Goal: Find specific page/section: Find specific page/section

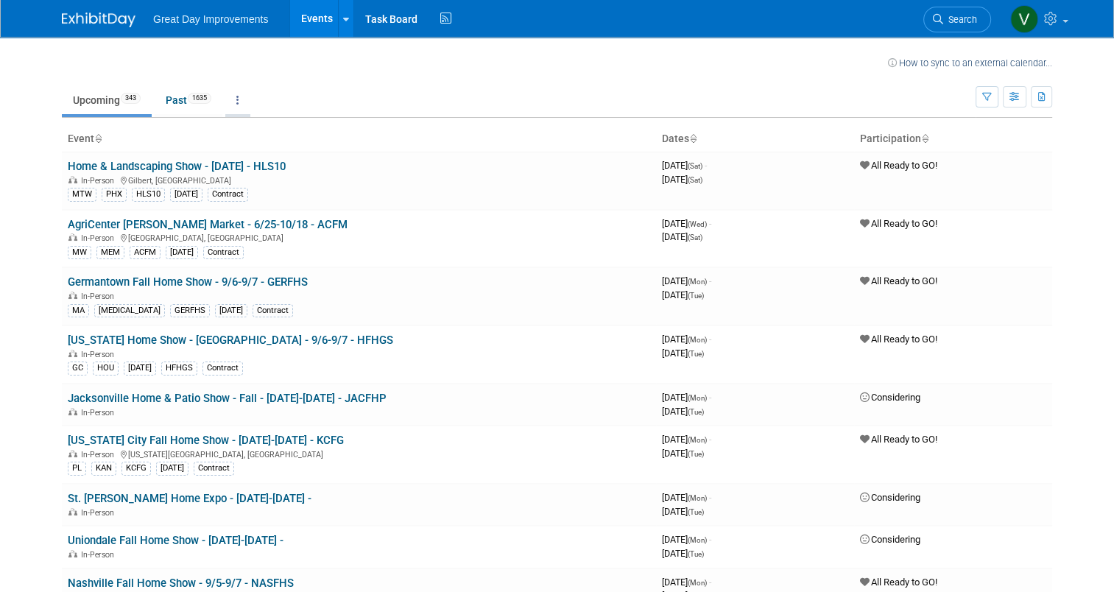
click at [235, 99] on link at bounding box center [237, 100] width 25 height 28
click at [998, 102] on button "button" at bounding box center [987, 96] width 23 height 21
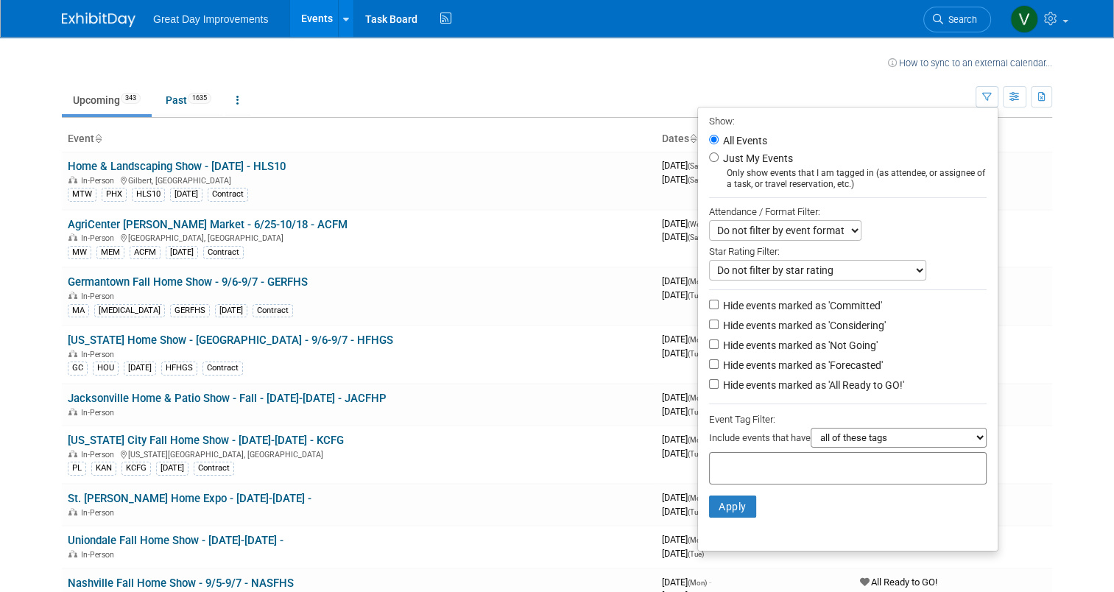
click at [766, 463] on input "text" at bounding box center [775, 466] width 118 height 15
type input "SEA"
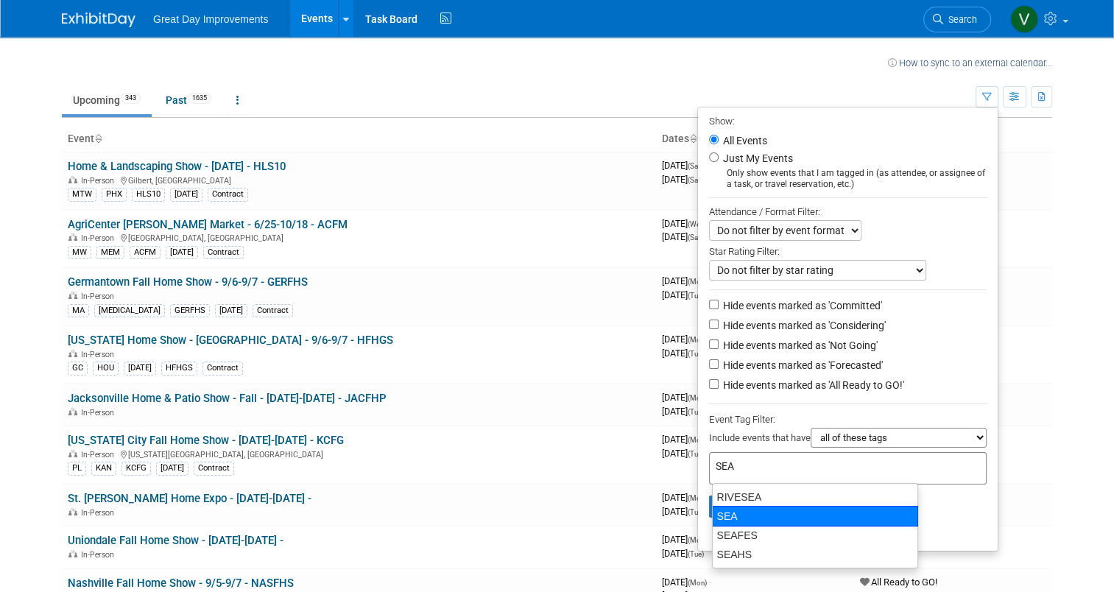
click at [739, 515] on div "SEA" at bounding box center [815, 516] width 206 height 21
type input "SEA"
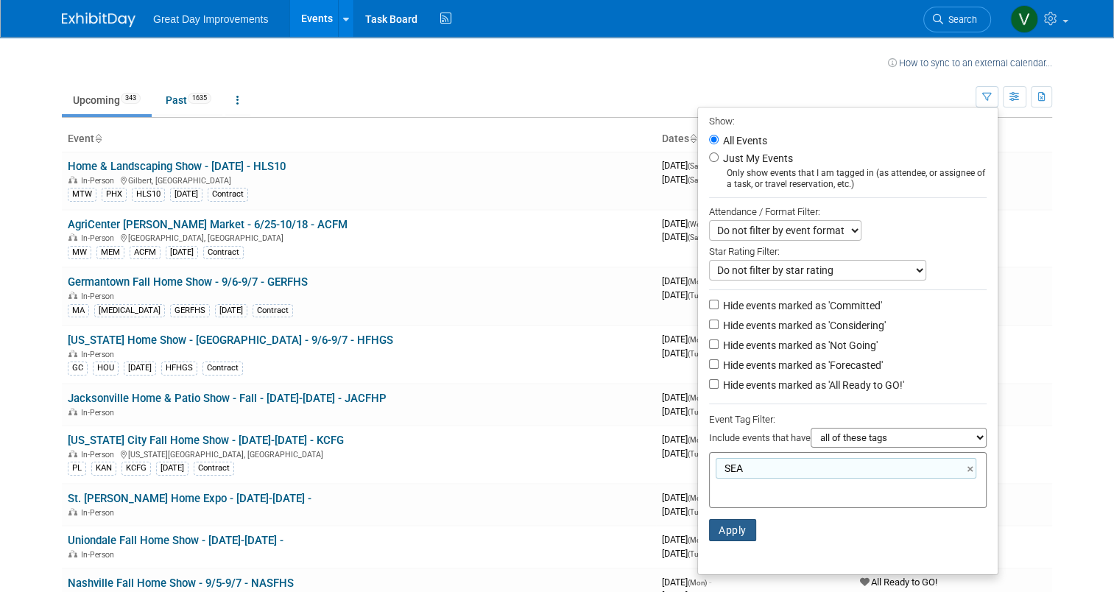
click at [736, 521] on button "Apply" at bounding box center [732, 530] width 47 height 22
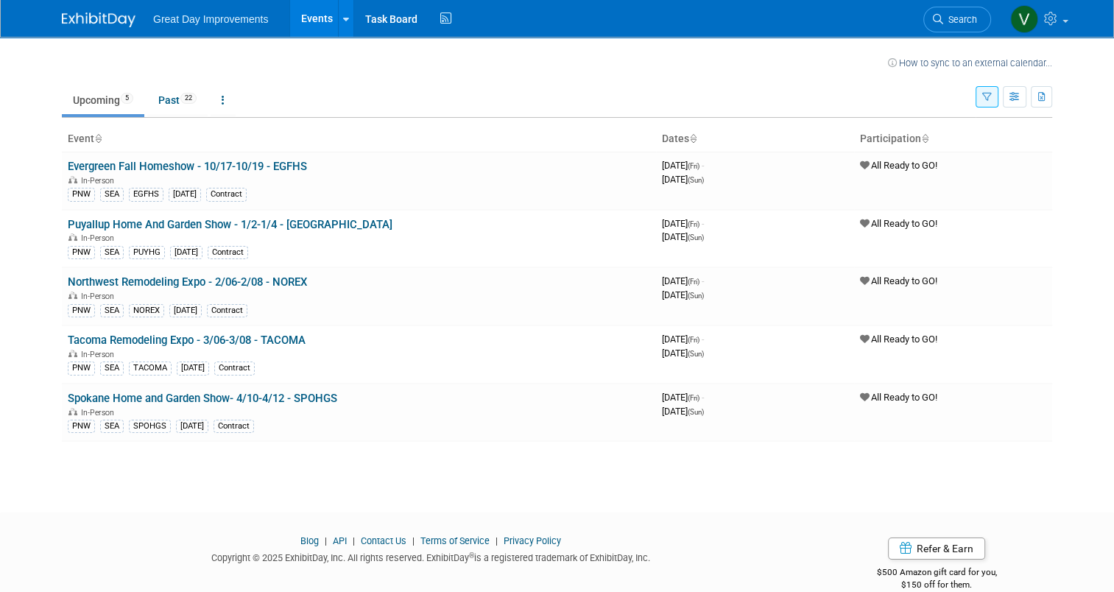
click at [992, 96] on icon "button" at bounding box center [987, 98] width 10 height 10
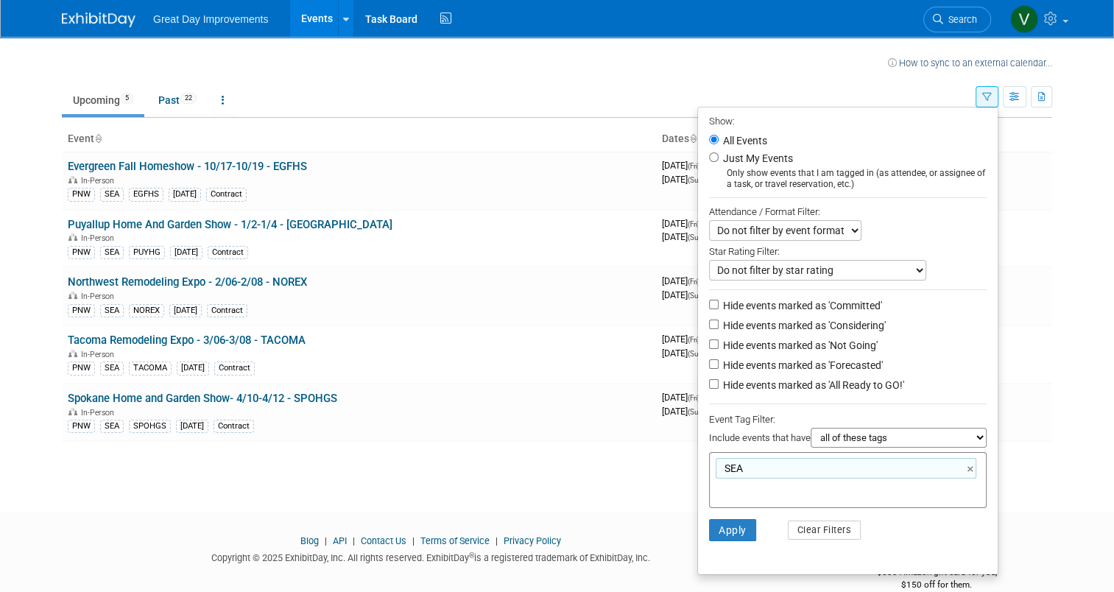
click at [776, 488] on input "text" at bounding box center [775, 489] width 118 height 15
type input "PRT"
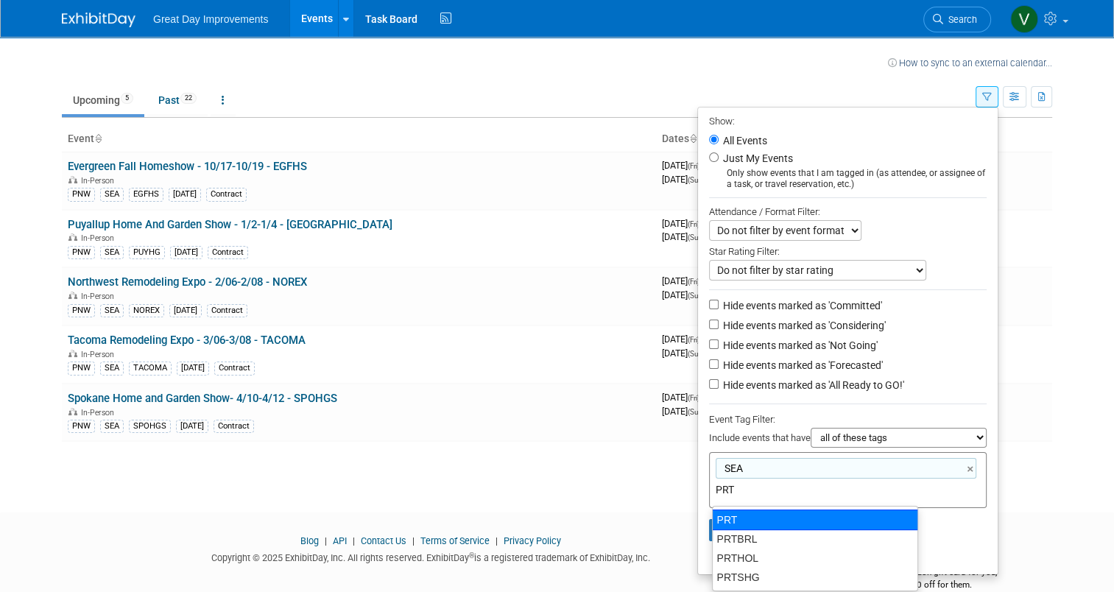
click at [763, 506] on ul "PRT PRTBRL PRTHOL PRTSHG" at bounding box center [815, 548] width 206 height 85
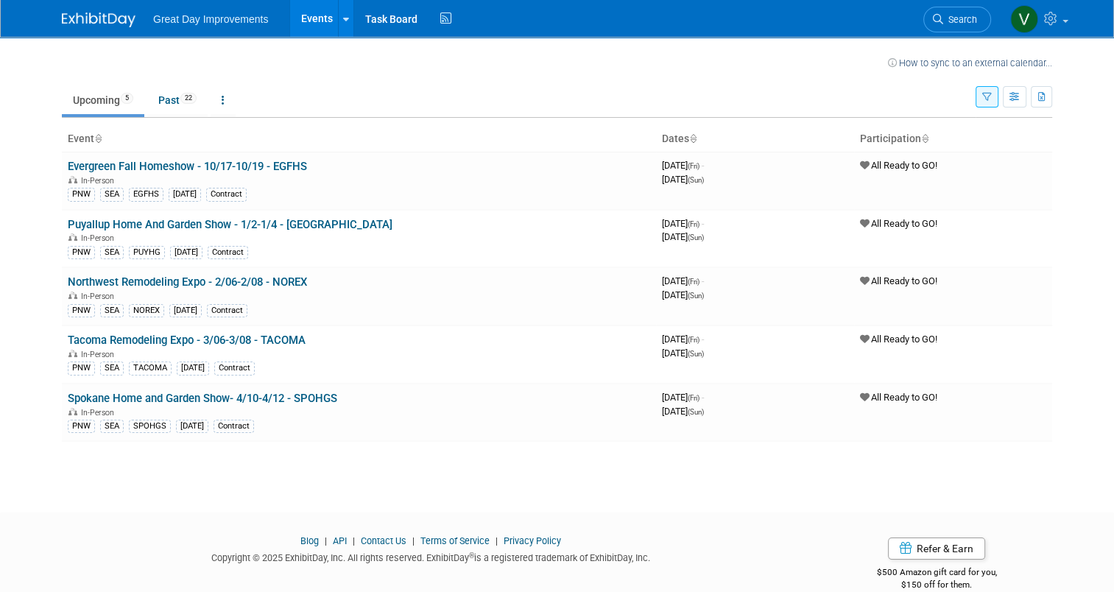
click at [992, 96] on icon "button" at bounding box center [987, 98] width 10 height 10
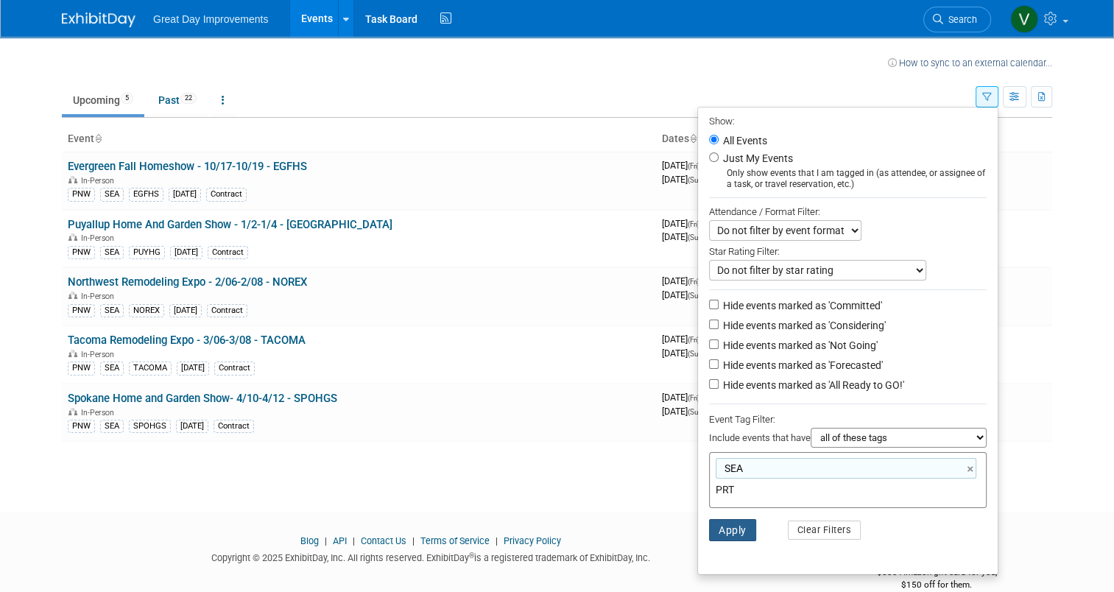
click at [736, 527] on button "Apply" at bounding box center [732, 530] width 47 height 22
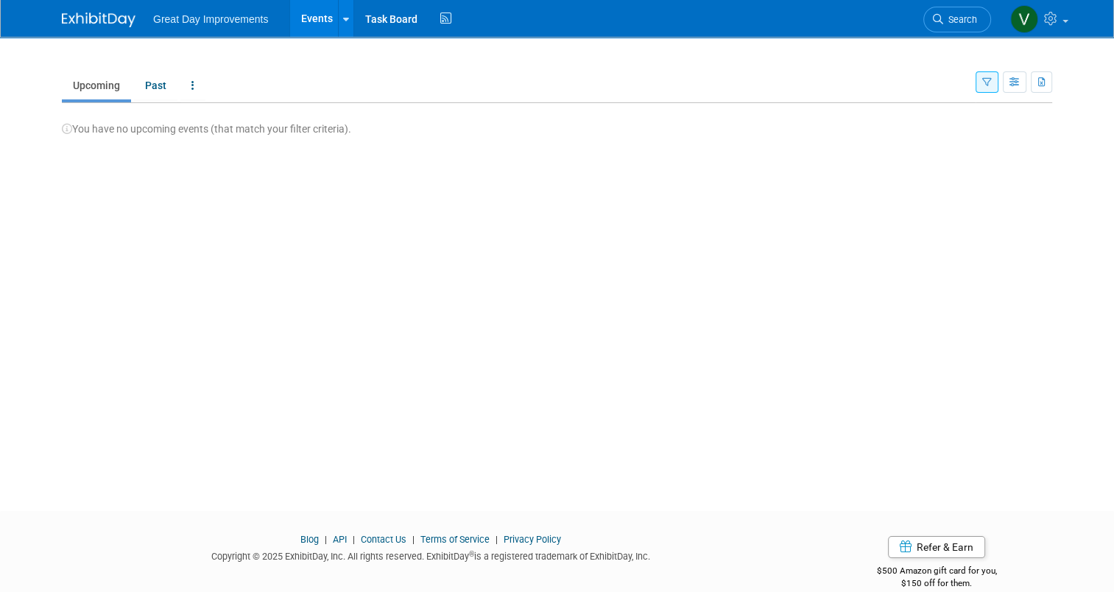
click at [992, 82] on icon "button" at bounding box center [987, 83] width 10 height 10
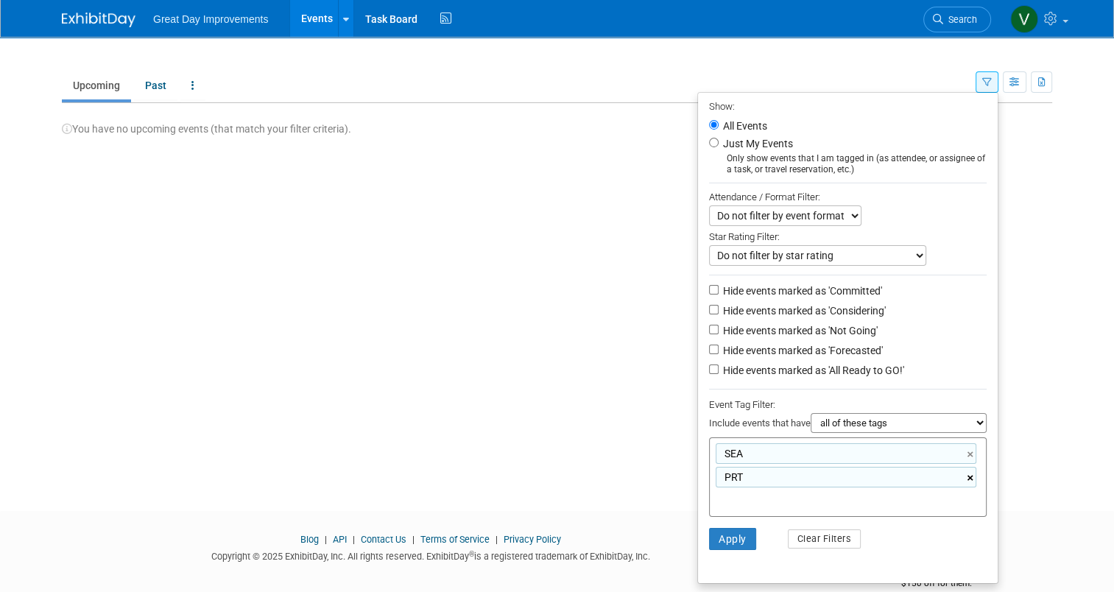
click at [976, 474] on link "×" at bounding box center [972, 478] width 10 height 17
type input "SEA"
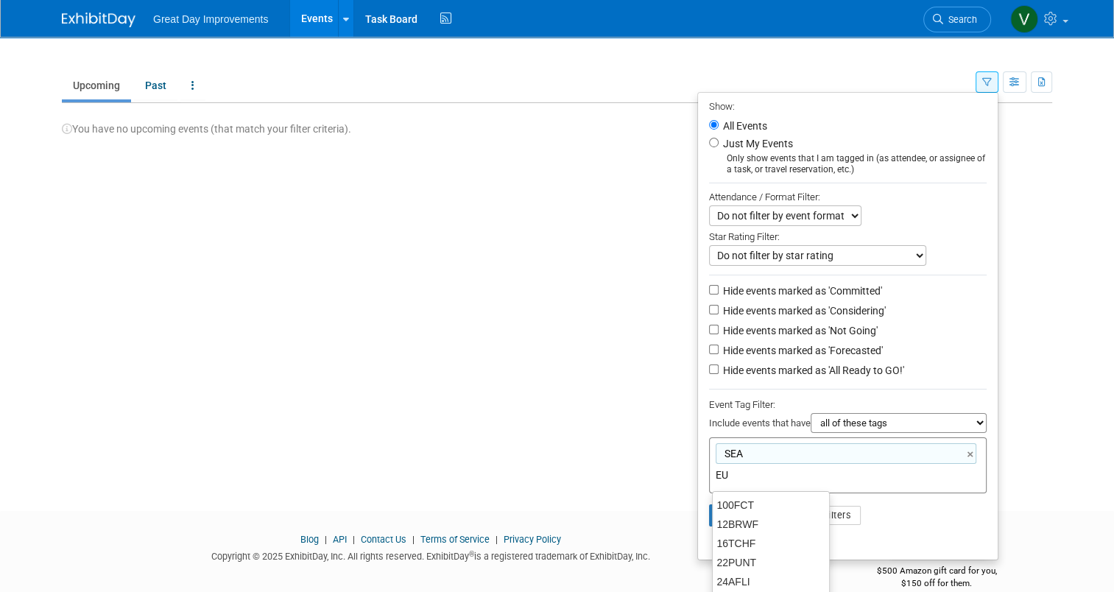
type input "EUG"
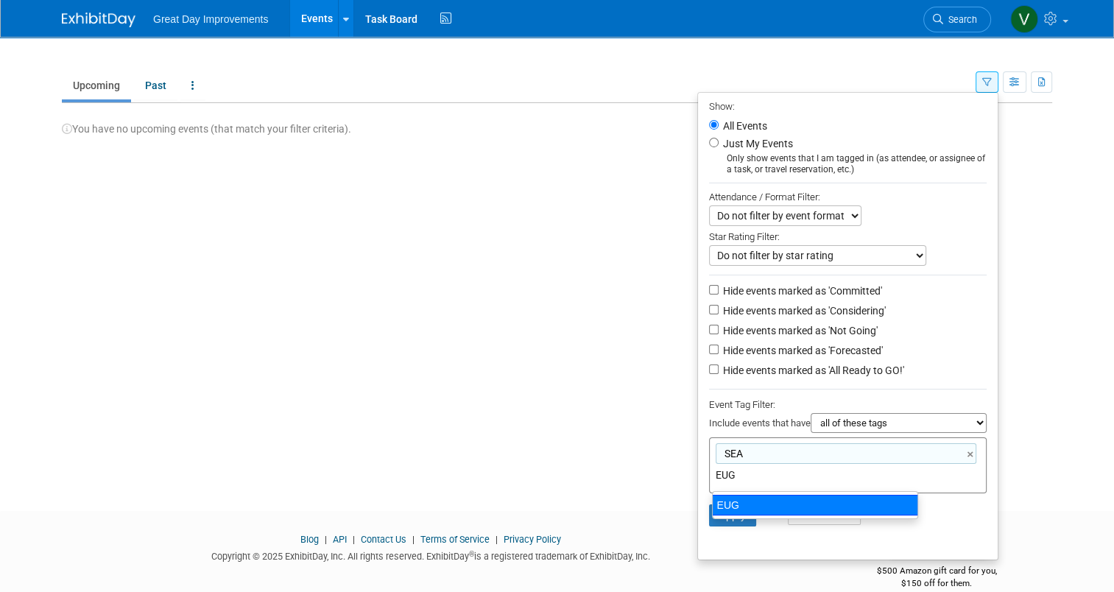
click at [801, 501] on div "EUG" at bounding box center [815, 505] width 206 height 21
type input "SEA, [GEOGRAPHIC_DATA]"
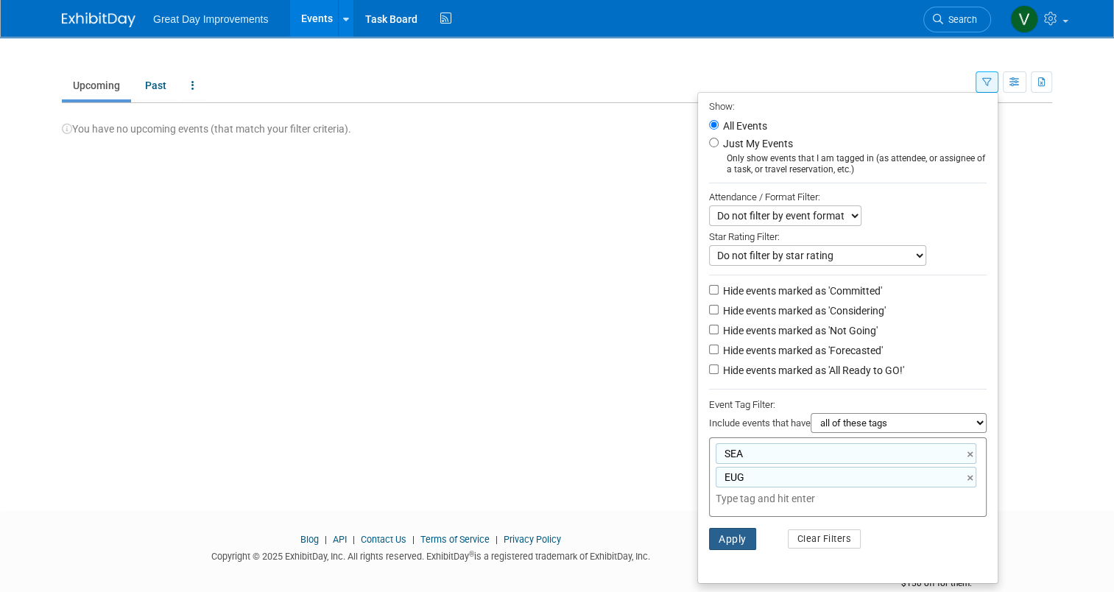
click at [719, 529] on button "Apply" at bounding box center [732, 539] width 47 height 22
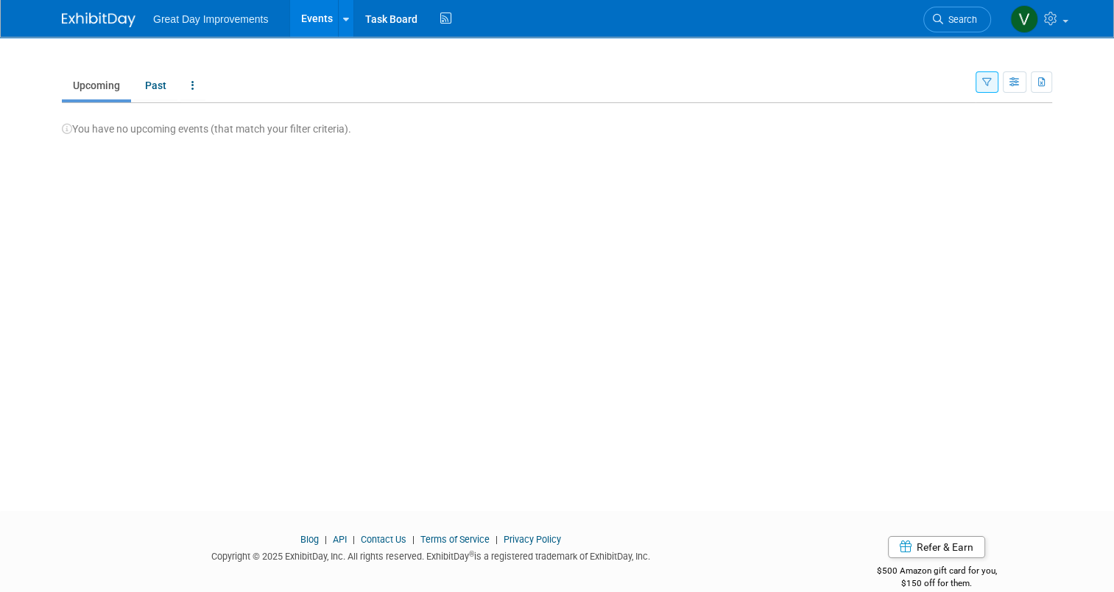
click at [989, 85] on button "button" at bounding box center [987, 81] width 23 height 21
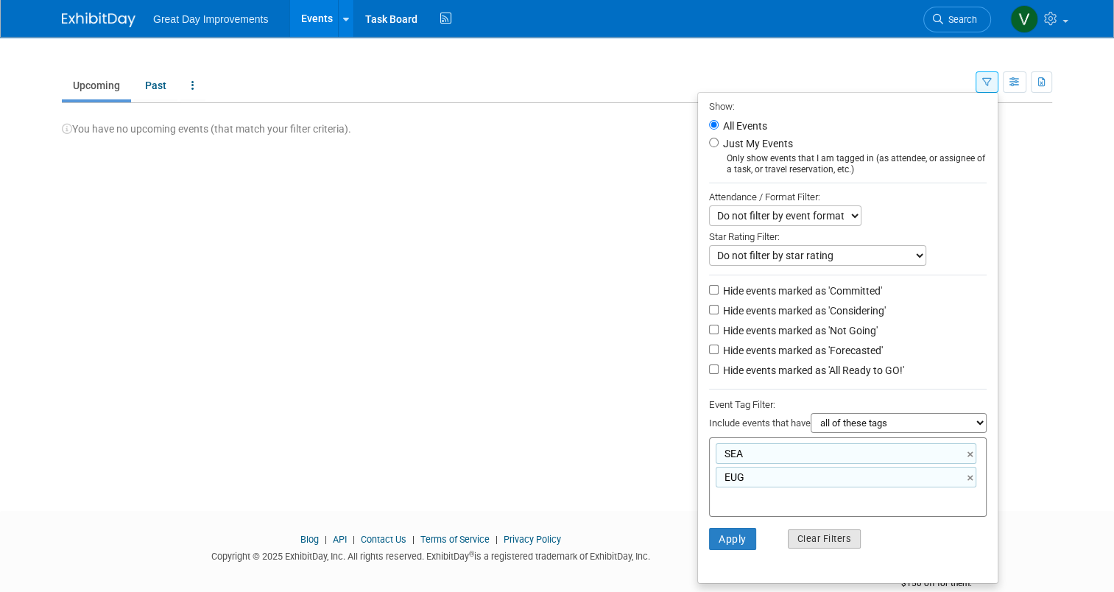
click at [976, 454] on link "×" at bounding box center [972, 454] width 10 height 17
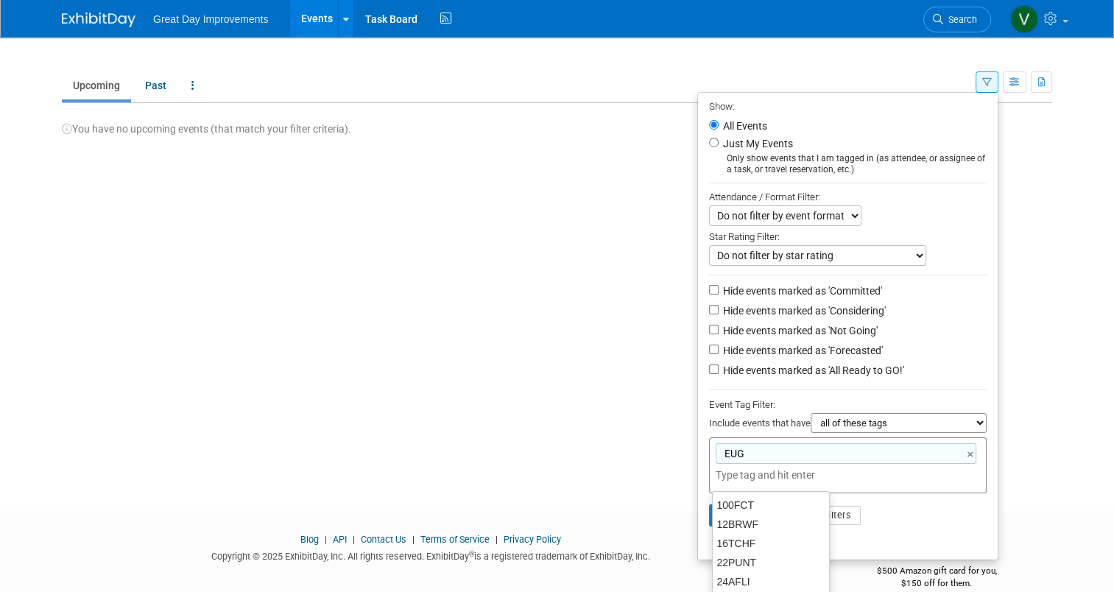
click at [907, 486] on div "EUG EUG ×" at bounding box center [848, 465] width 278 height 56
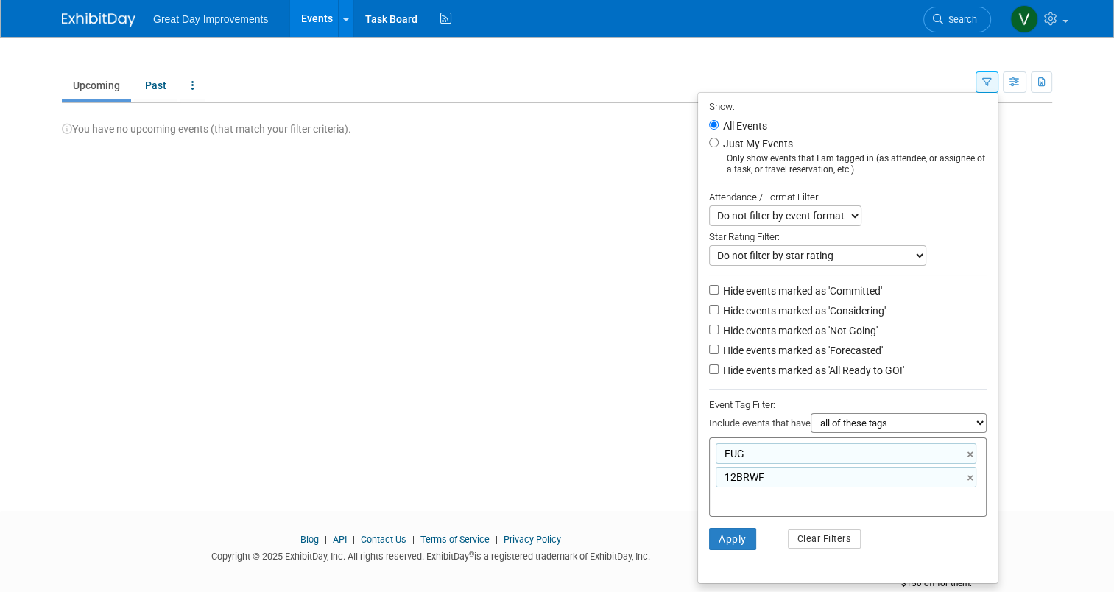
click at [747, 517] on li "Apply Clear Filters" at bounding box center [848, 539] width 300 height 44
click at [976, 473] on link "×" at bounding box center [972, 478] width 10 height 17
type input "EUG"
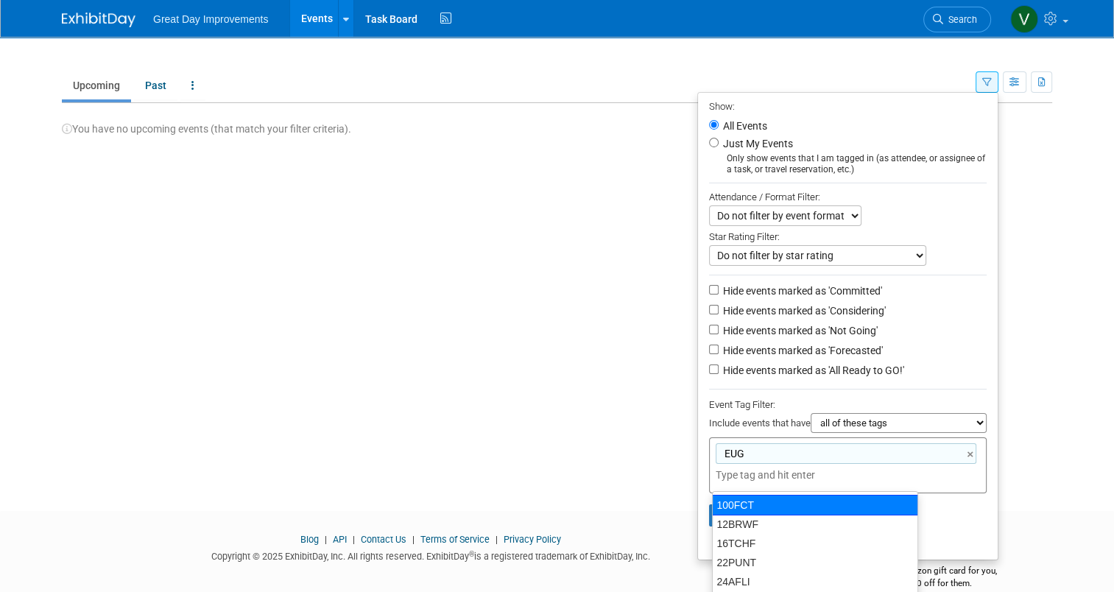
click at [988, 514] on li "Apply Clear Filters" at bounding box center [848, 515] width 300 height 44
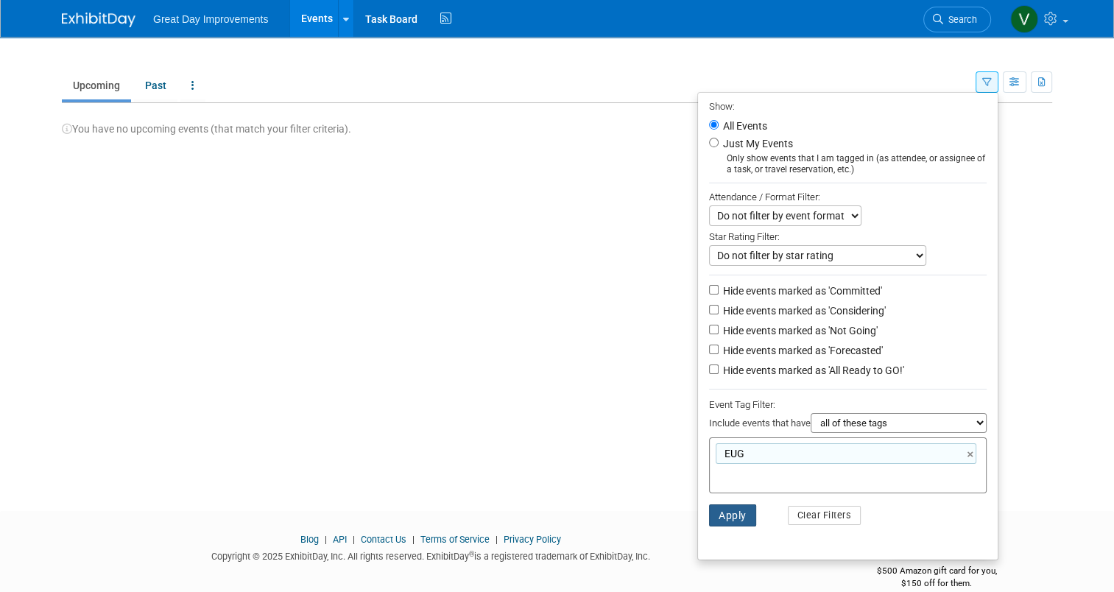
click at [728, 515] on button "Apply" at bounding box center [732, 515] width 47 height 22
